Goal: Task Accomplishment & Management: Use online tool/utility

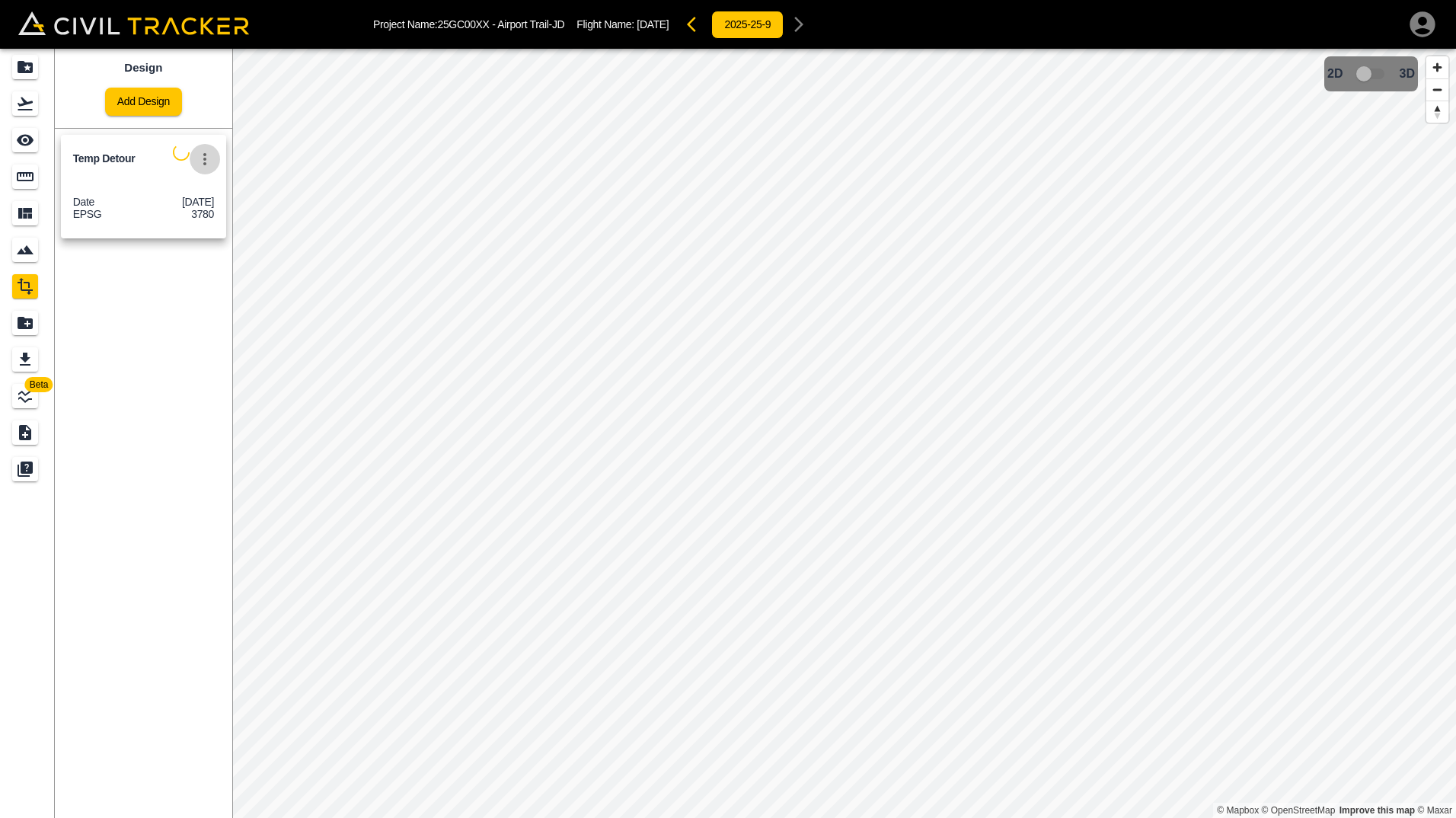
click at [208, 160] on icon "settings" at bounding box center [204, 159] width 18 height 18
click at [113, 176] on div at bounding box center [728, 409] width 1456 height 818
click at [105, 159] on span "Temp Detour" at bounding box center [123, 159] width 100 height 15
click at [107, 184] on div "Date 9-29-2025 EPSG 3780" at bounding box center [143, 211] width 165 height 55
click at [1378, 75] on span "3D model not uploaded yet" at bounding box center [1371, 73] width 44 height 29
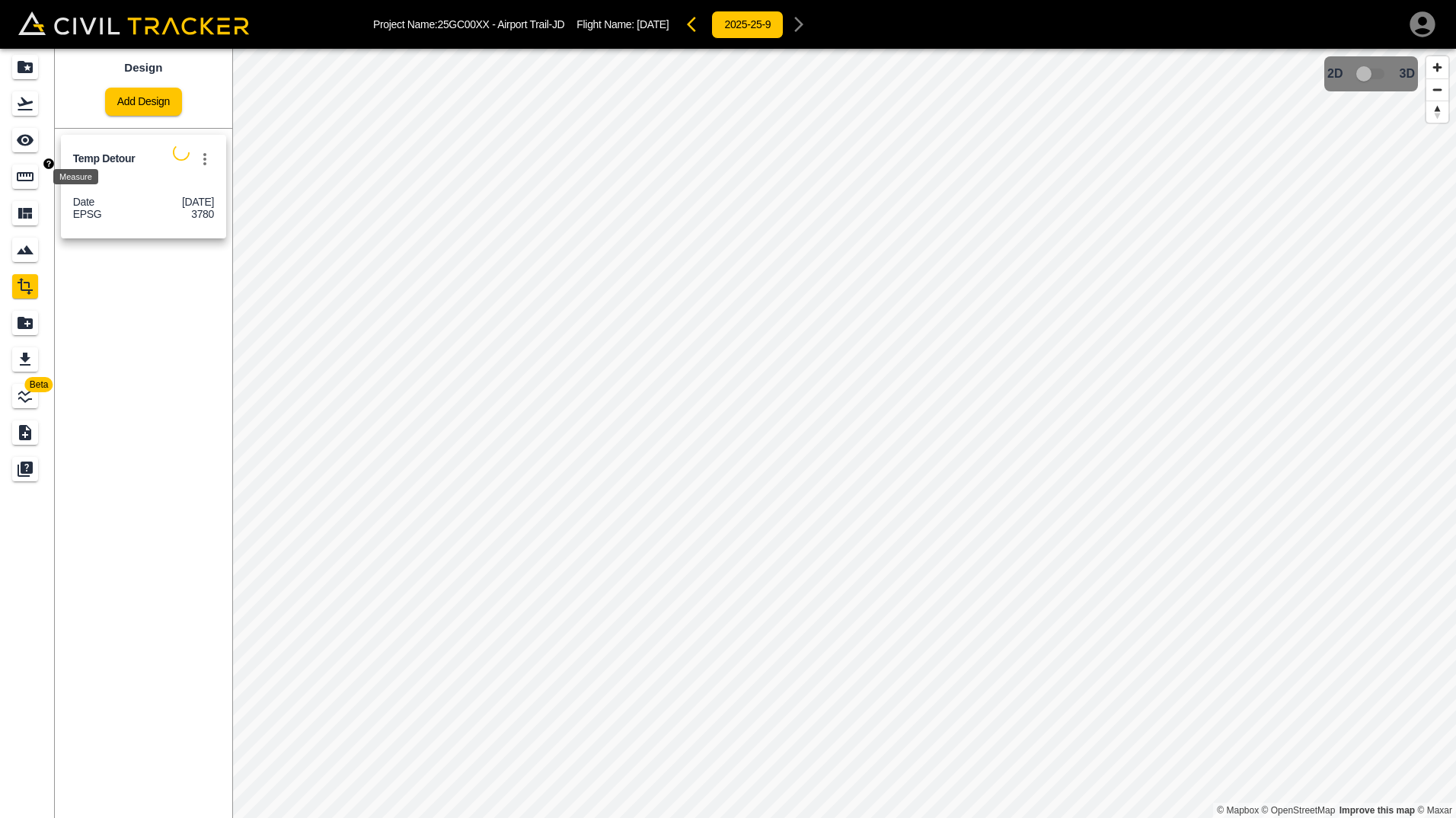
click at [23, 174] on icon "Measure" at bounding box center [26, 177] width 17 height 9
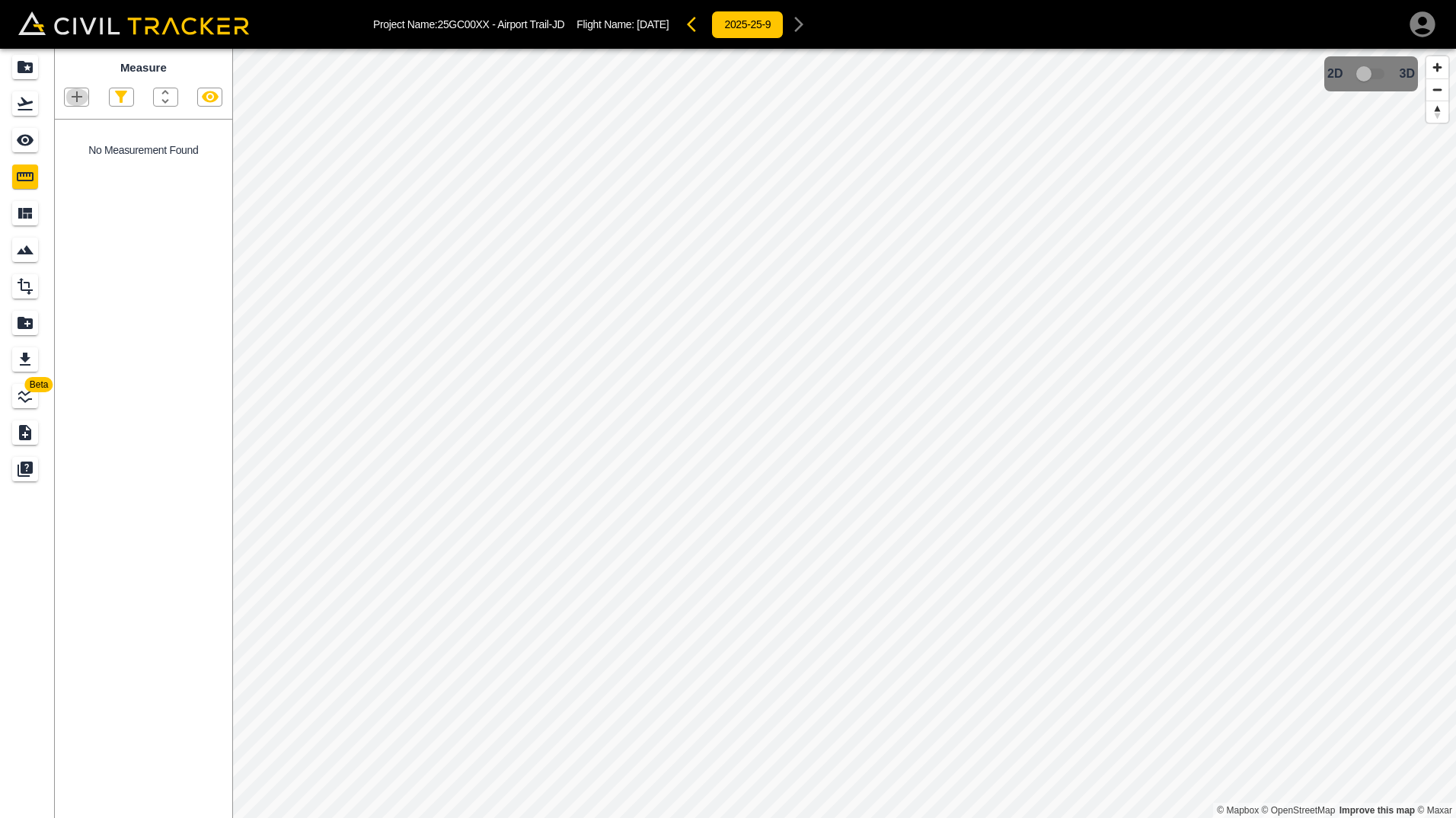
click at [82, 92] on icon "button" at bounding box center [76, 97] width 18 height 18
drag, startPoint x: 68, startPoint y: 141, endPoint x: 458, endPoint y: 381, distance: 457.9
click at [68, 142] on p "Polyline" at bounding box center [72, 147] width 35 height 12
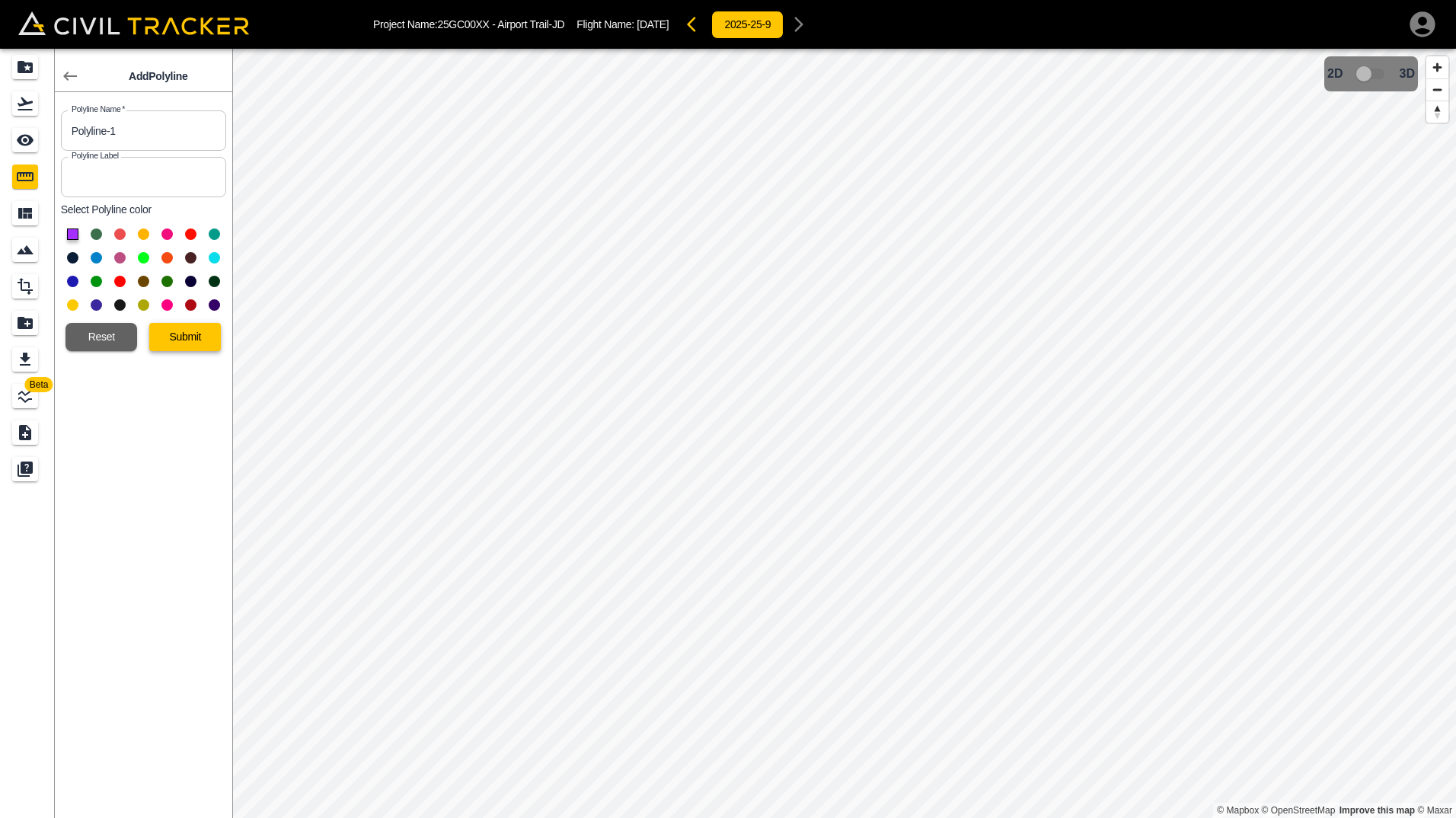
click at [186, 339] on button "Submit" at bounding box center [185, 337] width 72 height 28
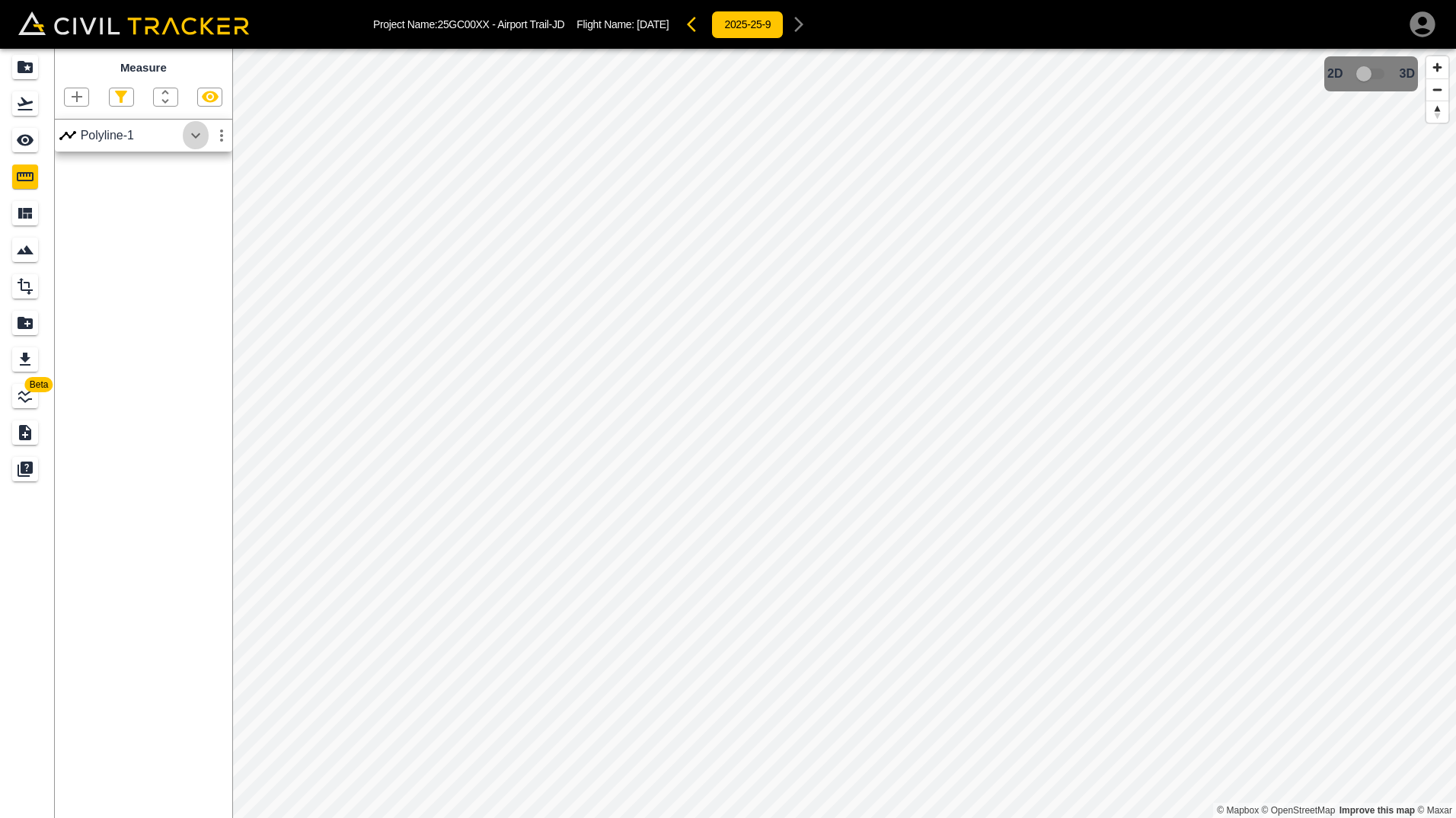
click at [197, 137] on icon "button" at bounding box center [196, 135] width 9 height 5
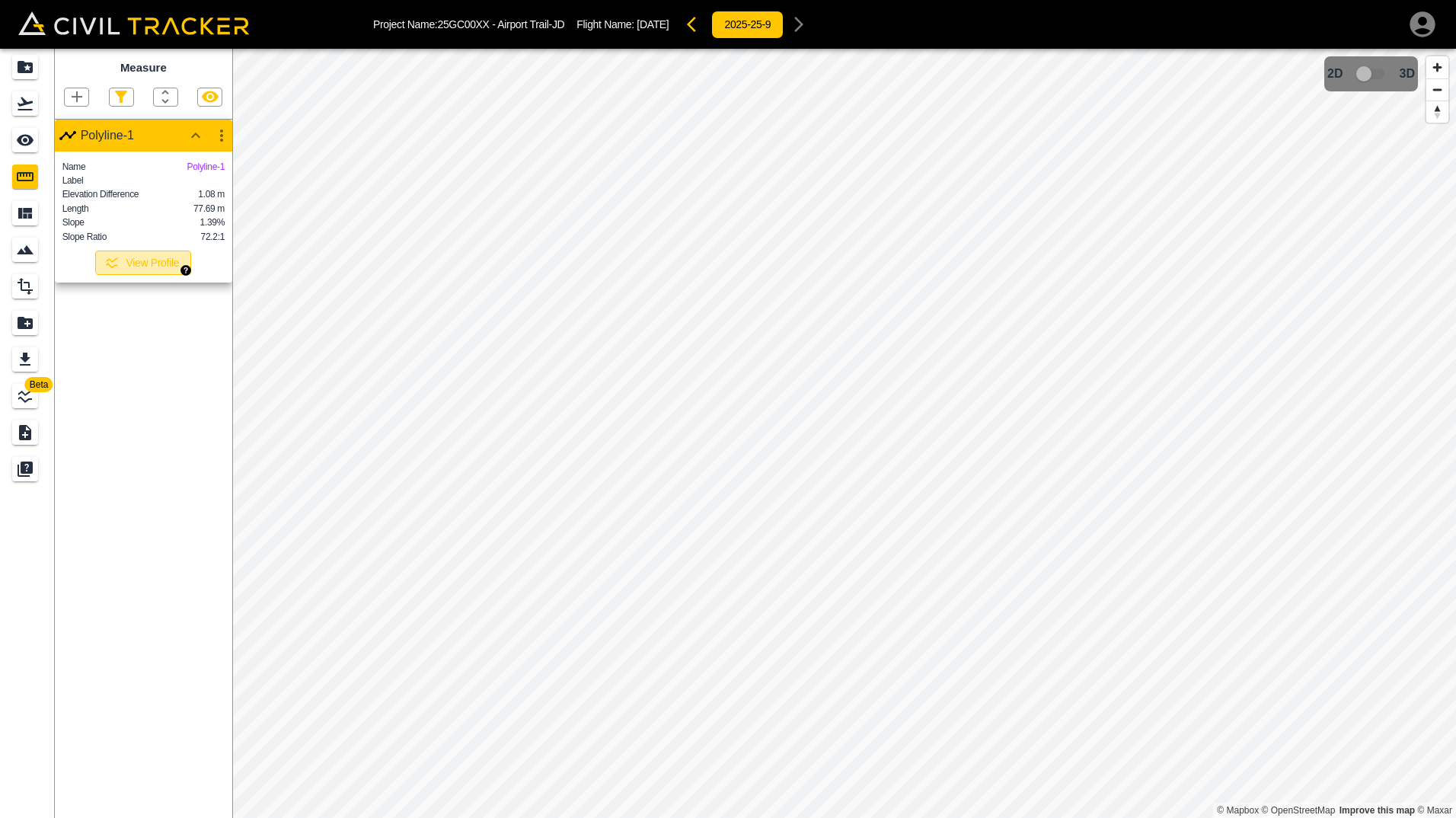
click at [131, 273] on button "View Profile" at bounding box center [142, 262] width 96 height 24
click at [119, 270] on icon "button" at bounding box center [112, 263] width 16 height 16
click at [159, 275] on button "View Profile" at bounding box center [142, 262] width 96 height 24
click at [154, 275] on button "View Profile" at bounding box center [142, 262] width 96 height 24
click at [184, 268] on img "button" at bounding box center [186, 270] width 11 height 11
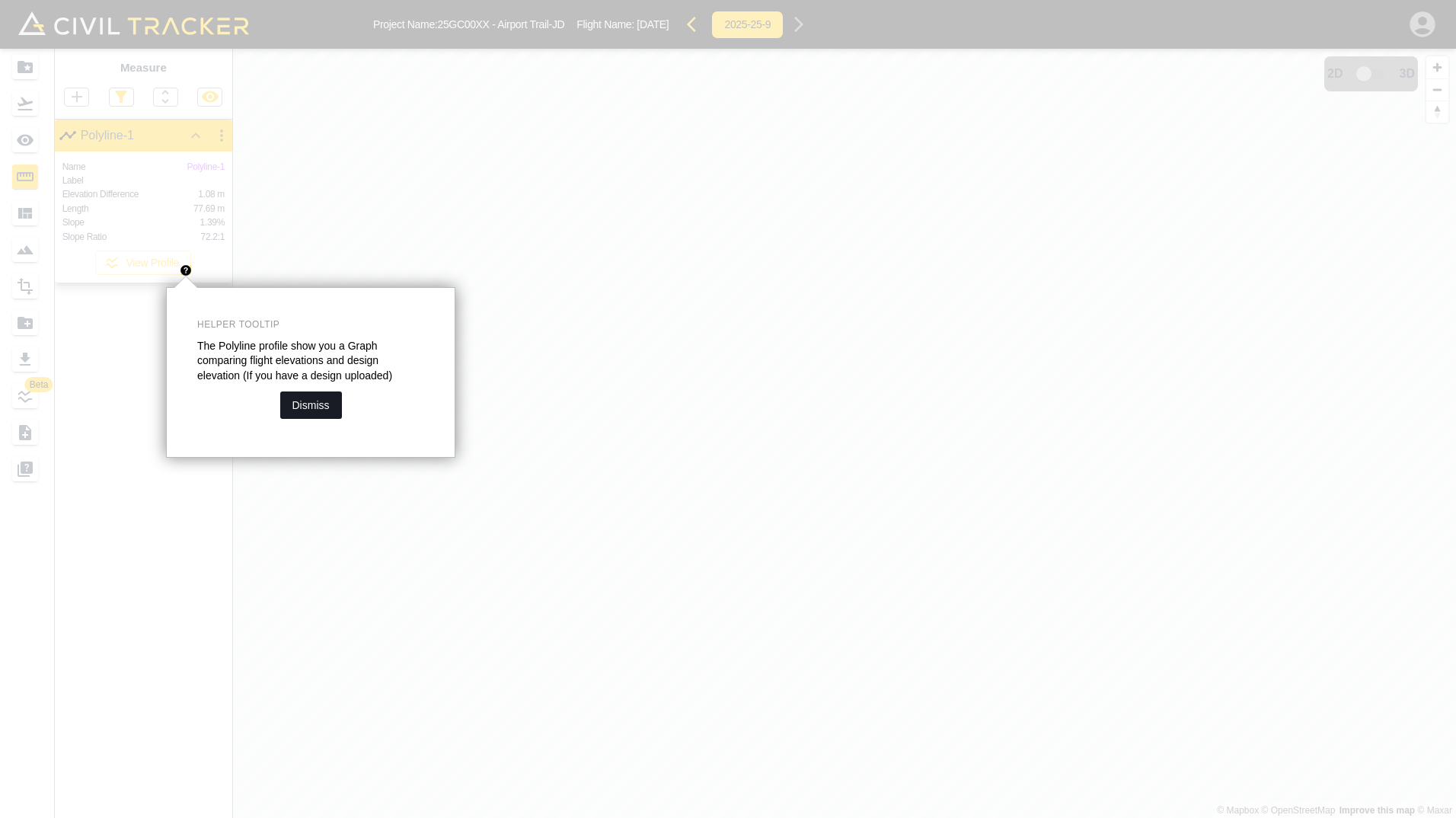
click at [318, 406] on button "Dismiss" at bounding box center [310, 405] width 61 height 27
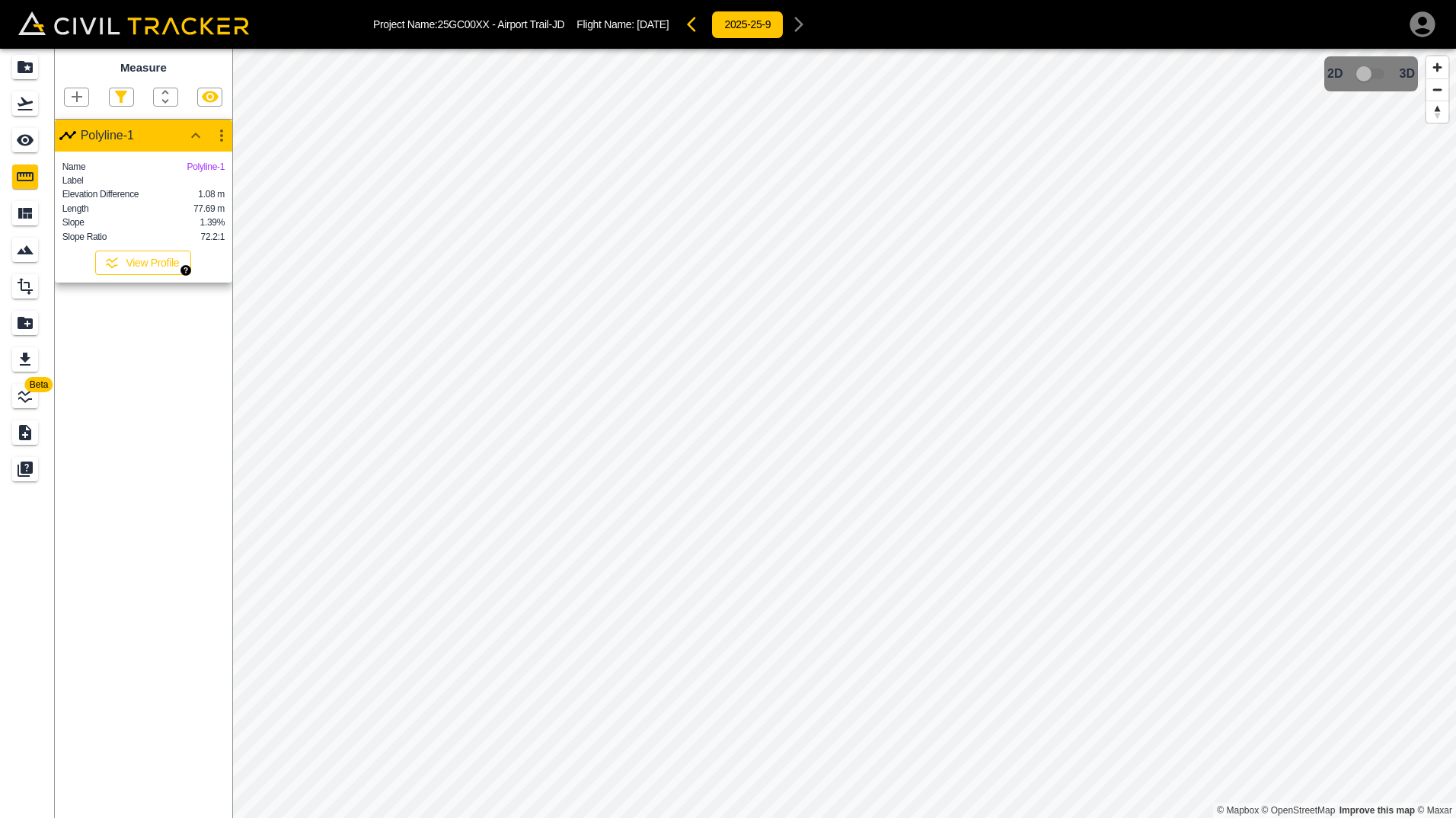
click at [103, 273] on button "View Profile" at bounding box center [142, 262] width 96 height 24
click at [81, 97] on icon "button" at bounding box center [77, 97] width 11 height 11
click at [130, 399] on div at bounding box center [728, 409] width 1456 height 818
click at [128, 275] on button "View Profile" at bounding box center [142, 262] width 96 height 24
click at [128, 275] on button "View Profile" at bounding box center [142, 262] width 96 height 24
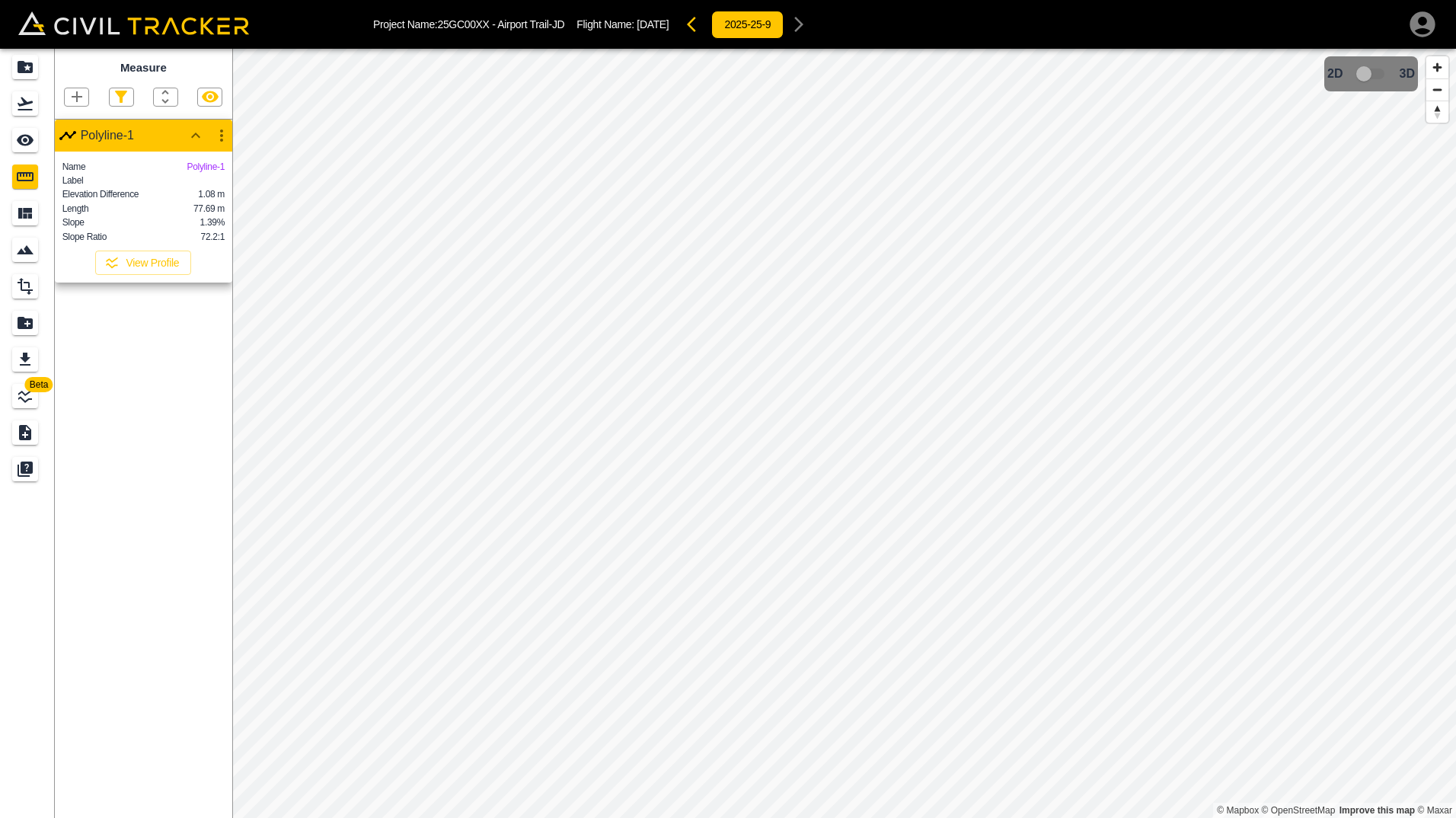
click at [705, 26] on icon "button" at bounding box center [695, 24] width 18 height 18
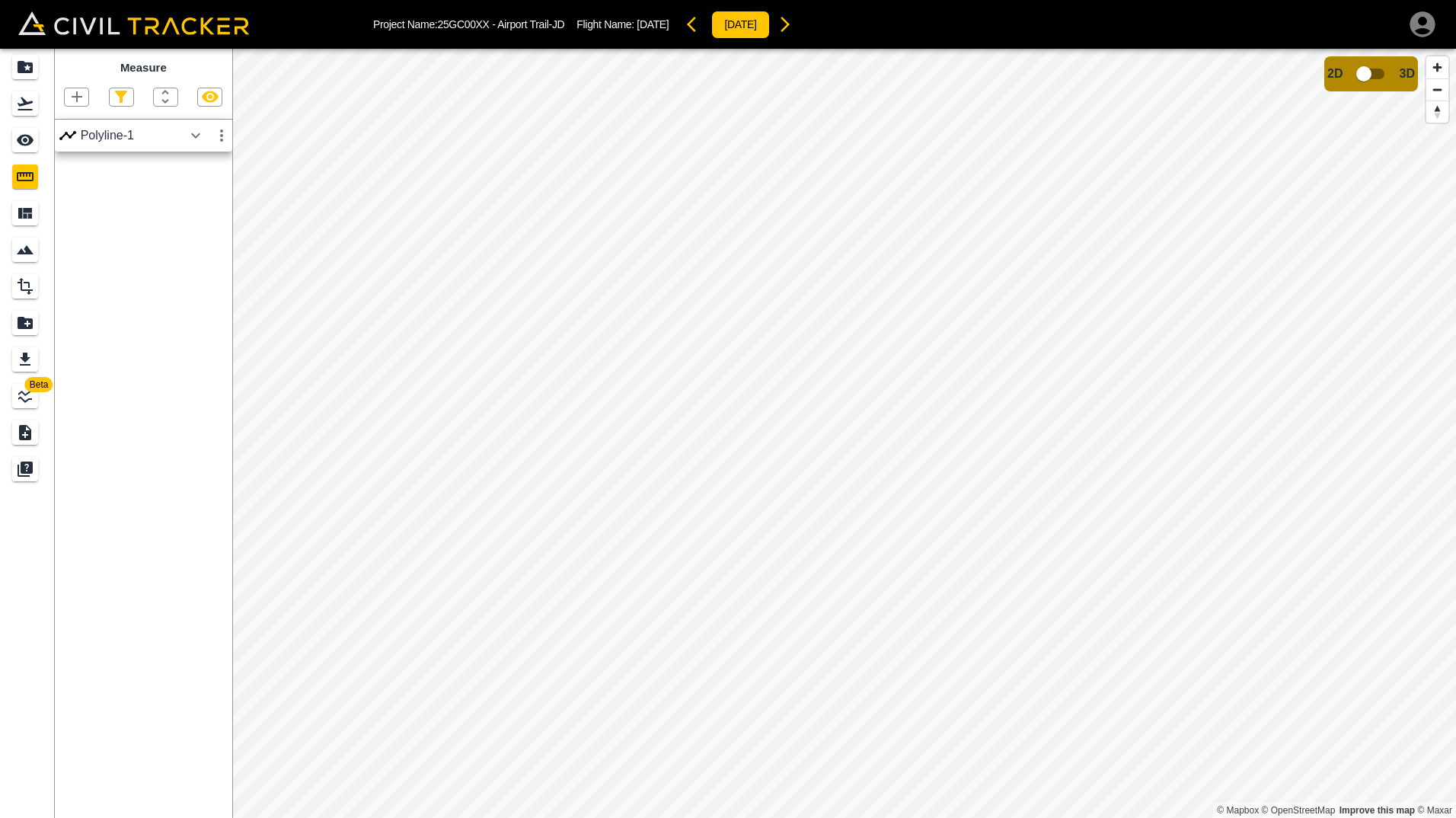
click at [144, 139] on div "Polyline-1" at bounding box center [132, 135] width 102 height 14
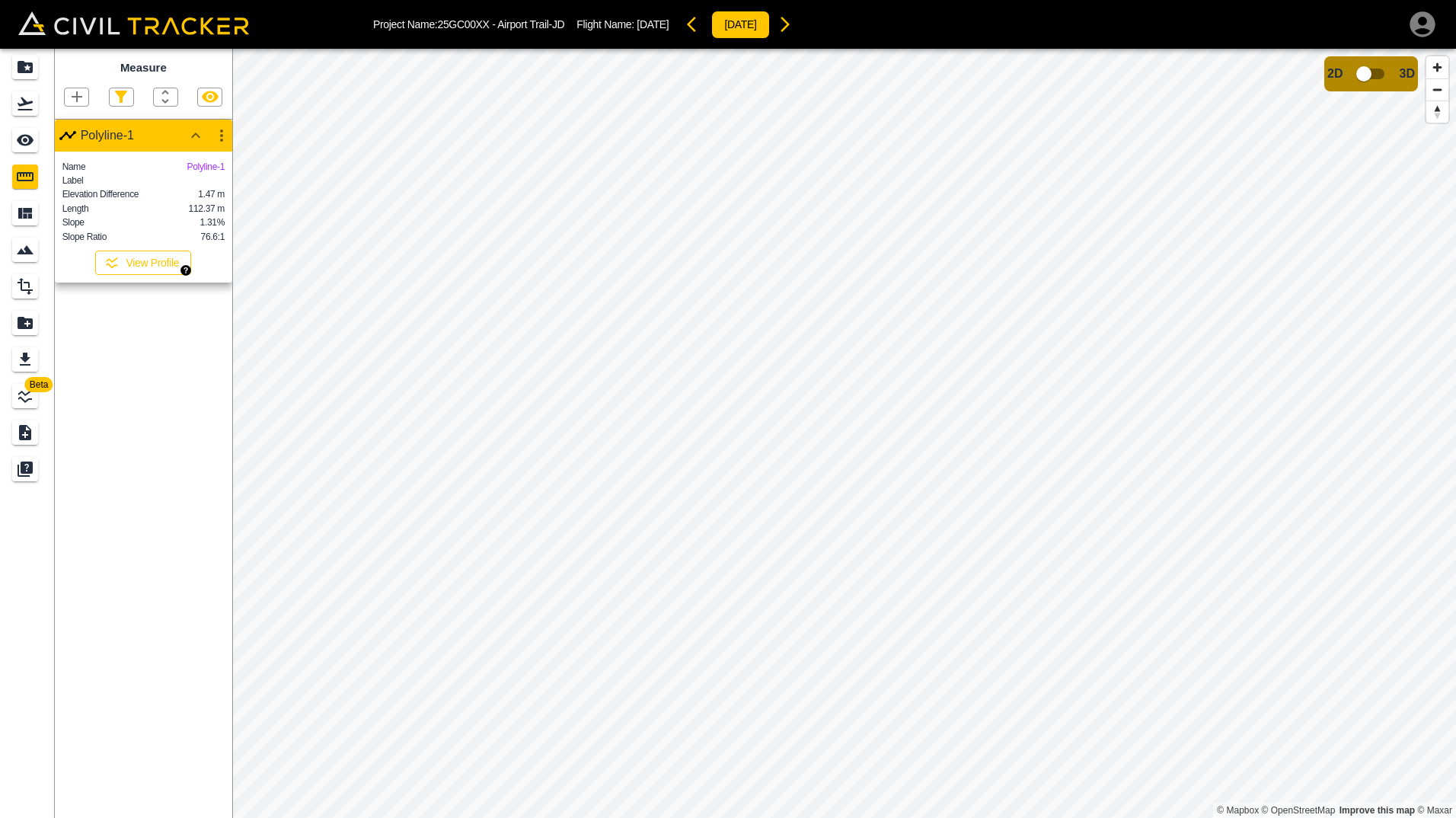
click at [141, 275] on button "View Profile" at bounding box center [142, 262] width 96 height 24
click at [31, 143] on icon "See" at bounding box center [26, 140] width 17 height 12
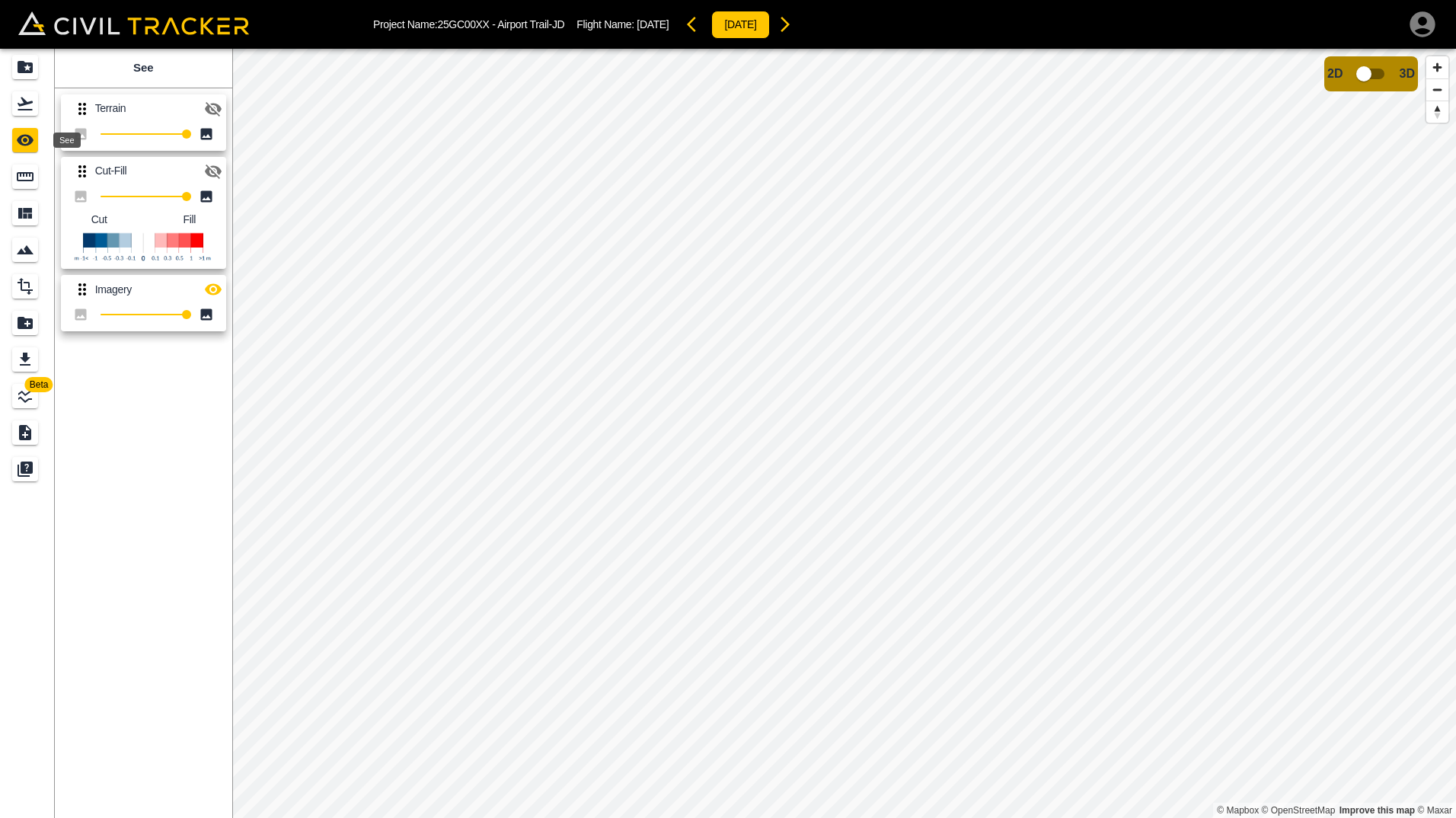
click at [31, 143] on icon "See" at bounding box center [26, 140] width 17 height 12
click at [29, 259] on div "Smart Tracking" at bounding box center [25, 249] width 26 height 24
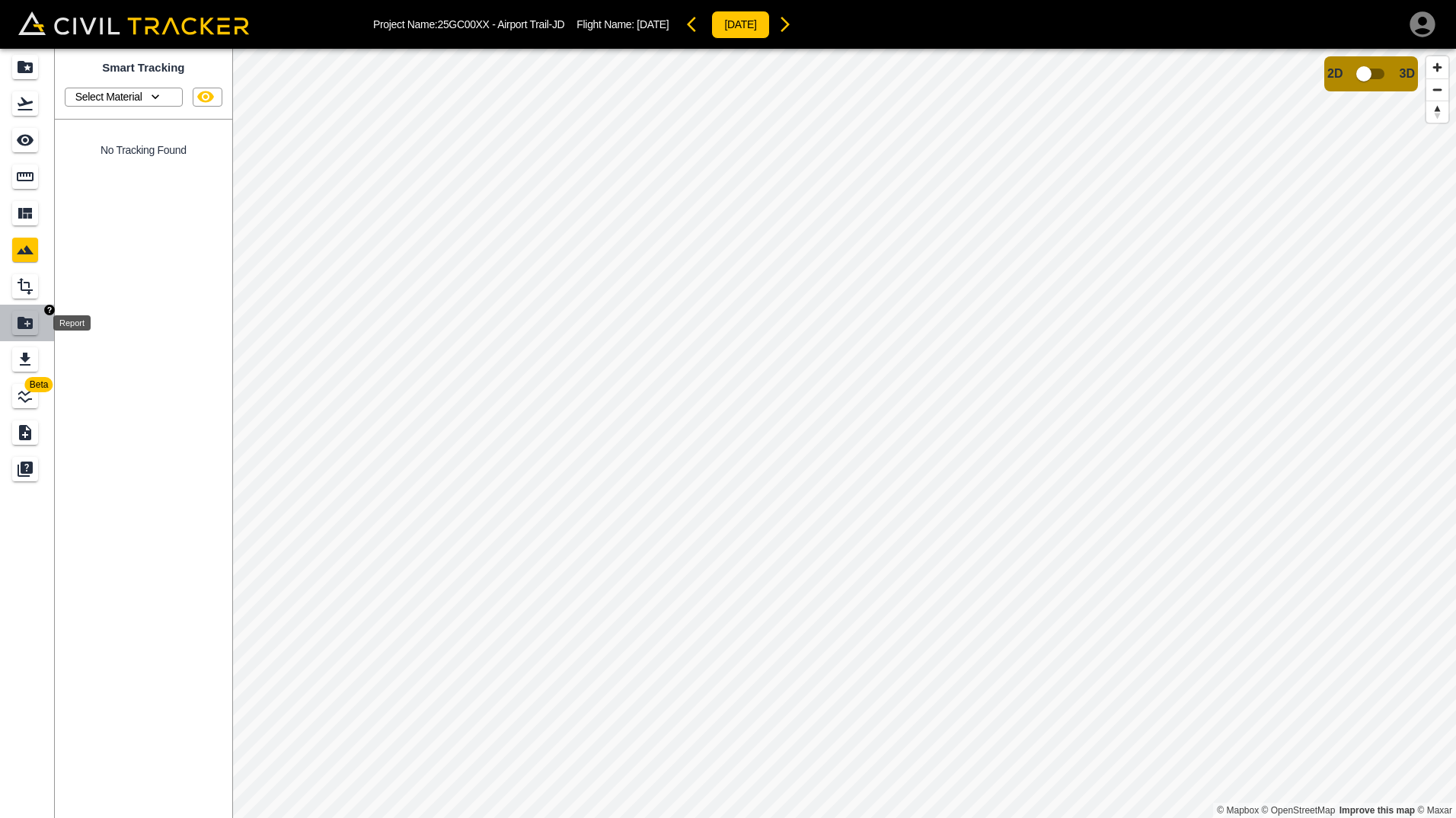
click at [21, 321] on icon "Report" at bounding box center [26, 323] width 16 height 12
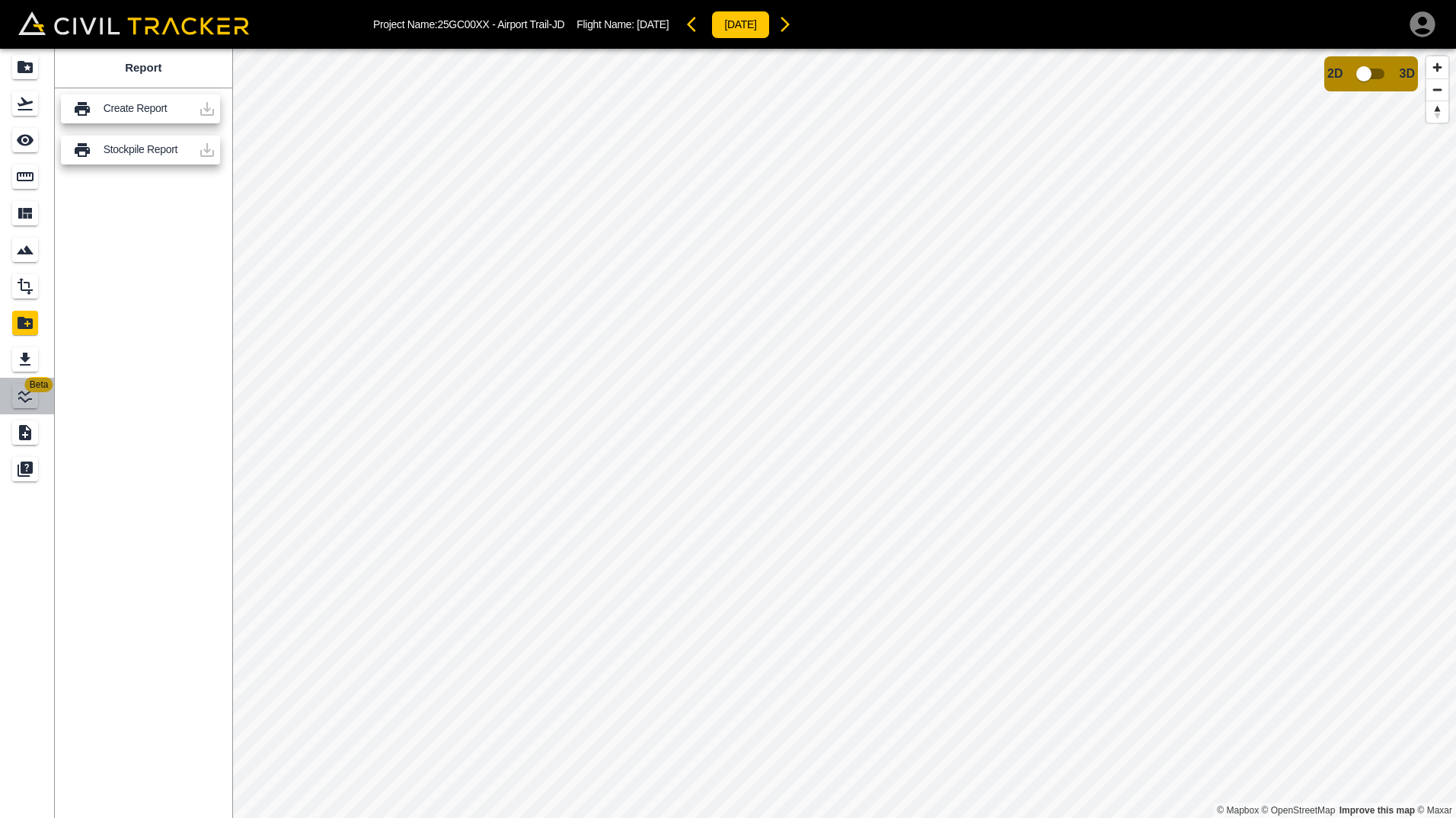
click at [20, 410] on link "Beta" at bounding box center [27, 395] width 54 height 37
